Goal: Information Seeking & Learning: Learn about a topic

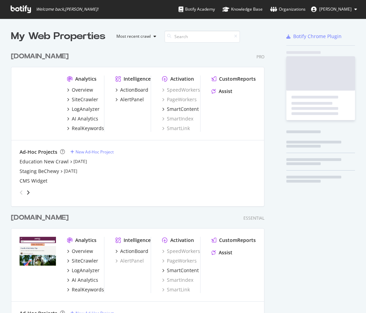
scroll to position [313, 366]
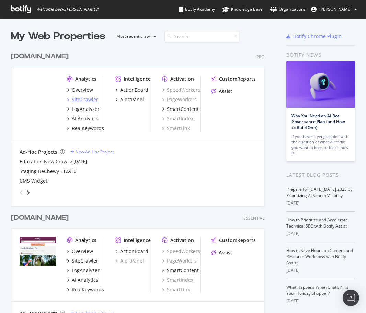
click at [92, 97] on div "SiteCrawler" at bounding box center [85, 99] width 26 height 7
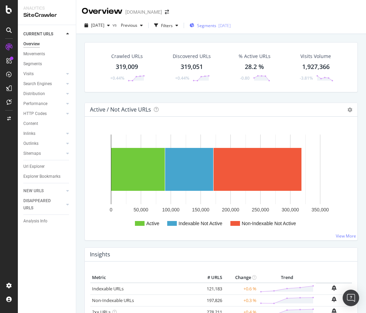
click at [209, 26] on span "Segments" at bounding box center [206, 26] width 19 height 6
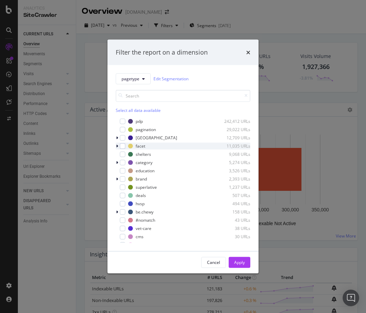
click at [117, 147] on icon "modal" at bounding box center [117, 146] width 2 height 4
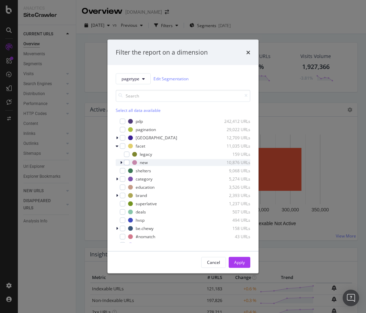
click at [122, 161] on icon "modal" at bounding box center [121, 162] width 2 height 4
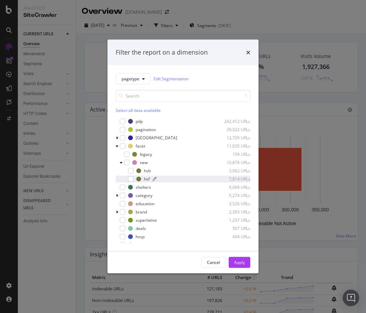
click at [160, 179] on div "modal" at bounding box center [182, 179] width 61 height 4
click at [245, 266] on button "Apply" at bounding box center [240, 262] width 22 height 11
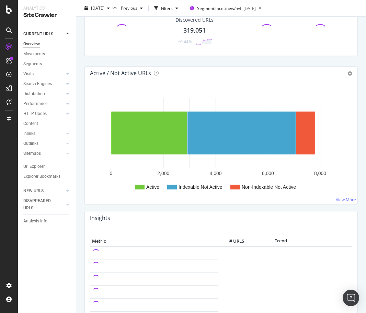
scroll to position [64, 0]
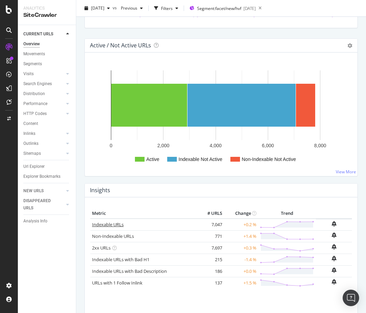
click at [117, 225] on link "Indexable URLs" at bounding box center [108, 224] width 32 height 6
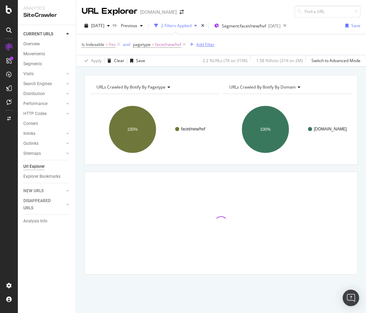
click at [205, 45] on div "Add Filter" at bounding box center [205, 45] width 18 height 6
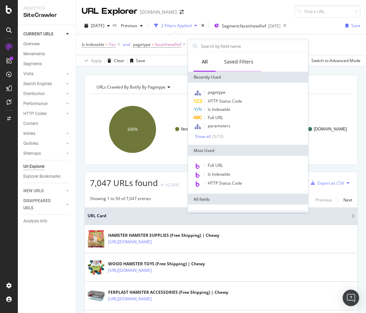
type input "t"
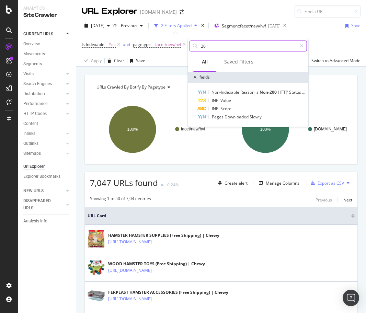
type input "2"
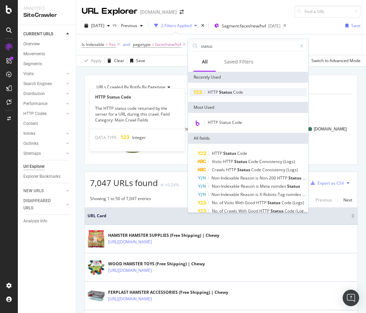
type input "status"
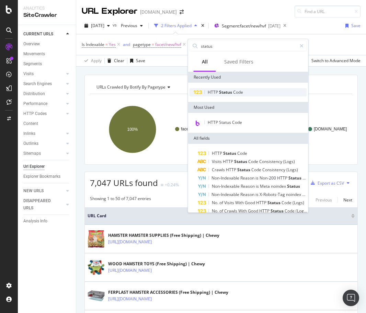
click at [238, 94] on span "Code" at bounding box center [238, 92] width 10 height 6
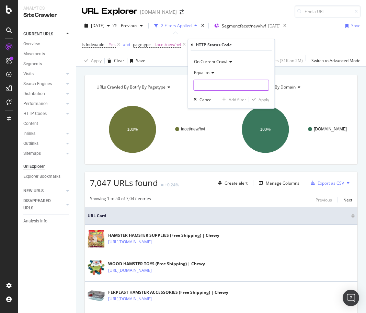
click at [228, 87] on input "number" at bounding box center [232, 85] width 76 height 11
type input "200"
click at [223, 93] on span "200" at bounding box center [219, 94] width 46 height 6
click at [259, 97] on div "Apply" at bounding box center [264, 100] width 11 height 6
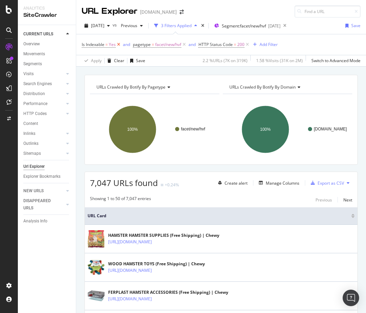
click at [119, 45] on icon at bounding box center [119, 44] width 6 height 7
drag, startPoint x: 111, startPoint y: 184, endPoint x: 91, endPoint y: 184, distance: 19.2
click at [91, 184] on span "7,697 URLs found" at bounding box center [124, 182] width 68 height 11
copy span "7,697"
click at [177, 71] on div "URLs Crawled By Botify By pagetype Chart (by Value) Table Expand Export as CSV …" at bounding box center [221, 75] width 290 height 16
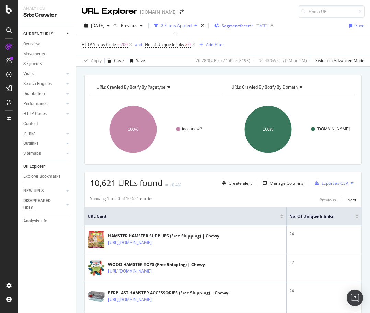
click at [252, 26] on span "Segment: facet/*" at bounding box center [238, 26] width 32 height 6
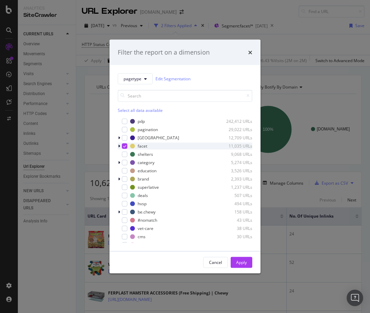
click at [121, 146] on div "modal" at bounding box center [120, 145] width 4 height 7
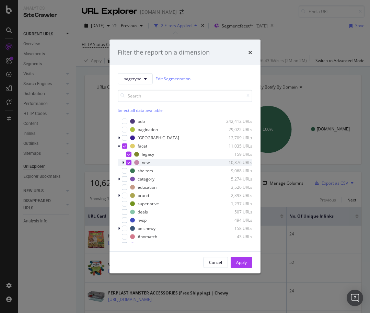
click at [123, 163] on icon "modal" at bounding box center [123, 162] width 2 height 4
